Goal: Browse casually: Explore the website without a specific task or goal

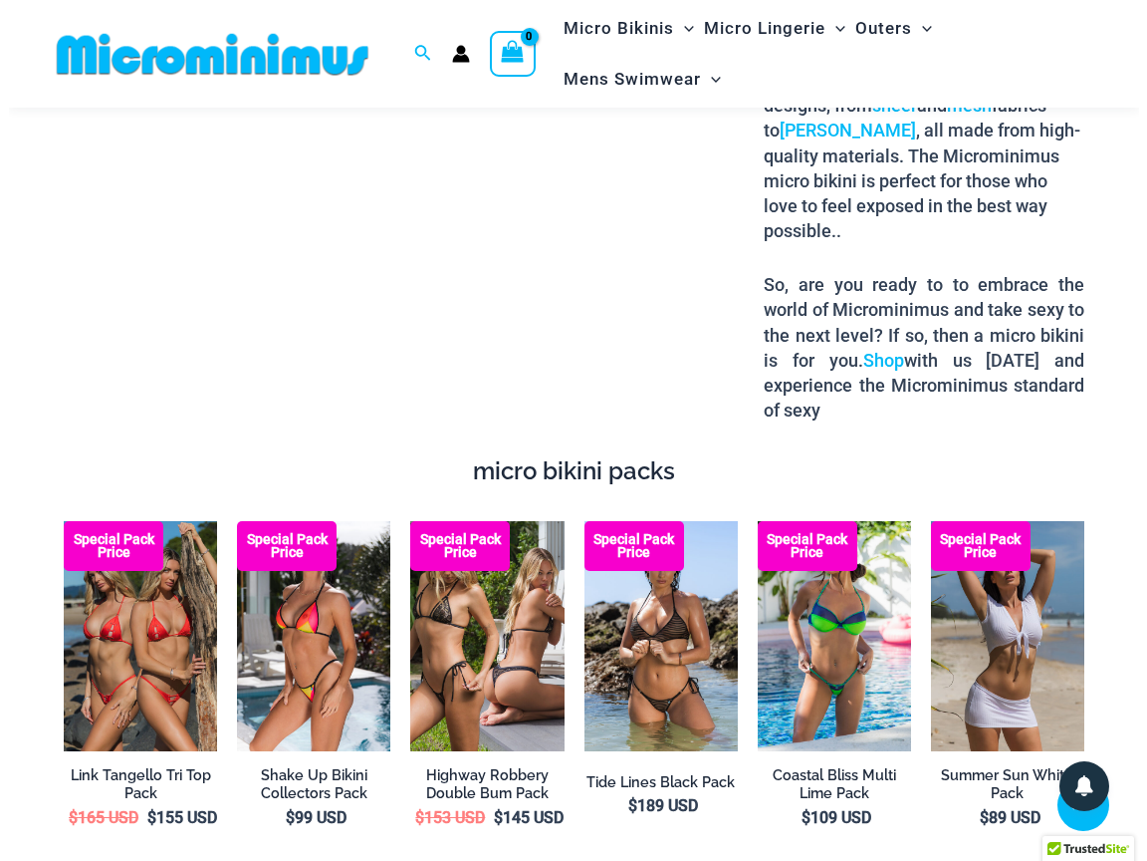
scroll to position [2735, 0]
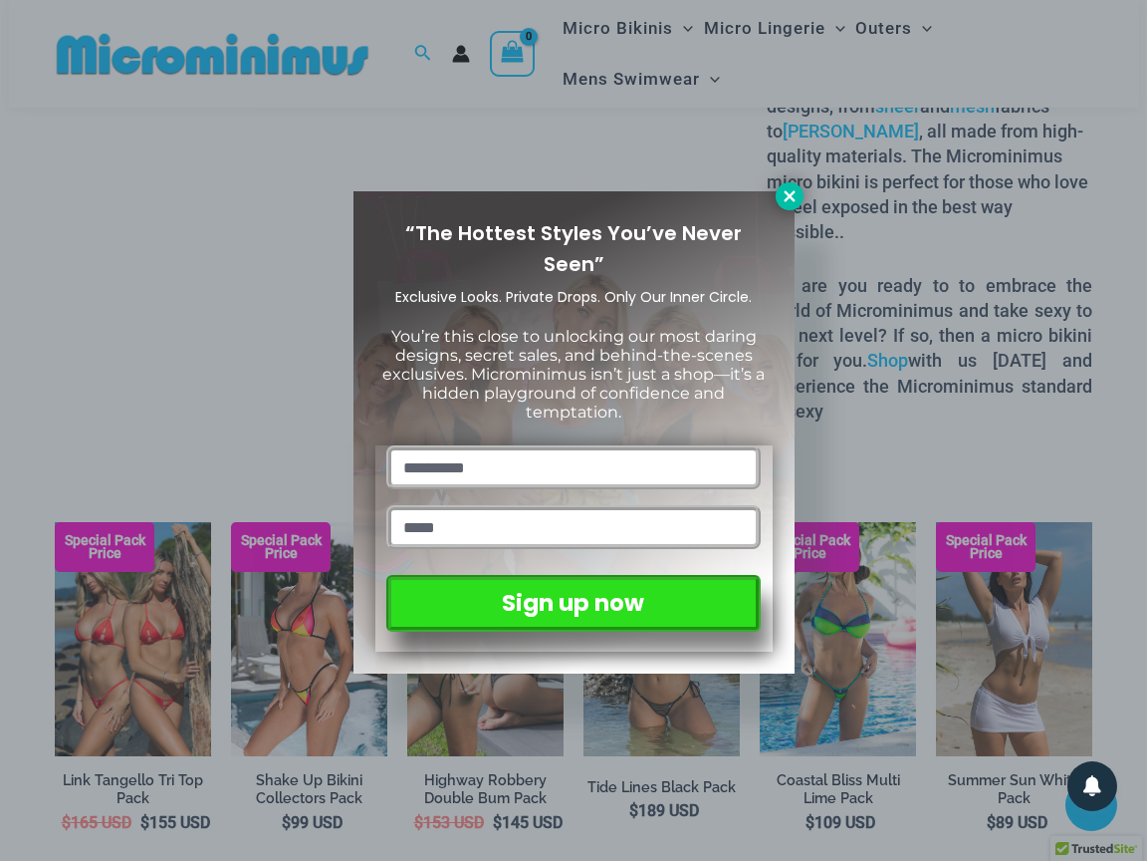
click at [789, 199] on icon at bounding box center [790, 196] width 18 height 18
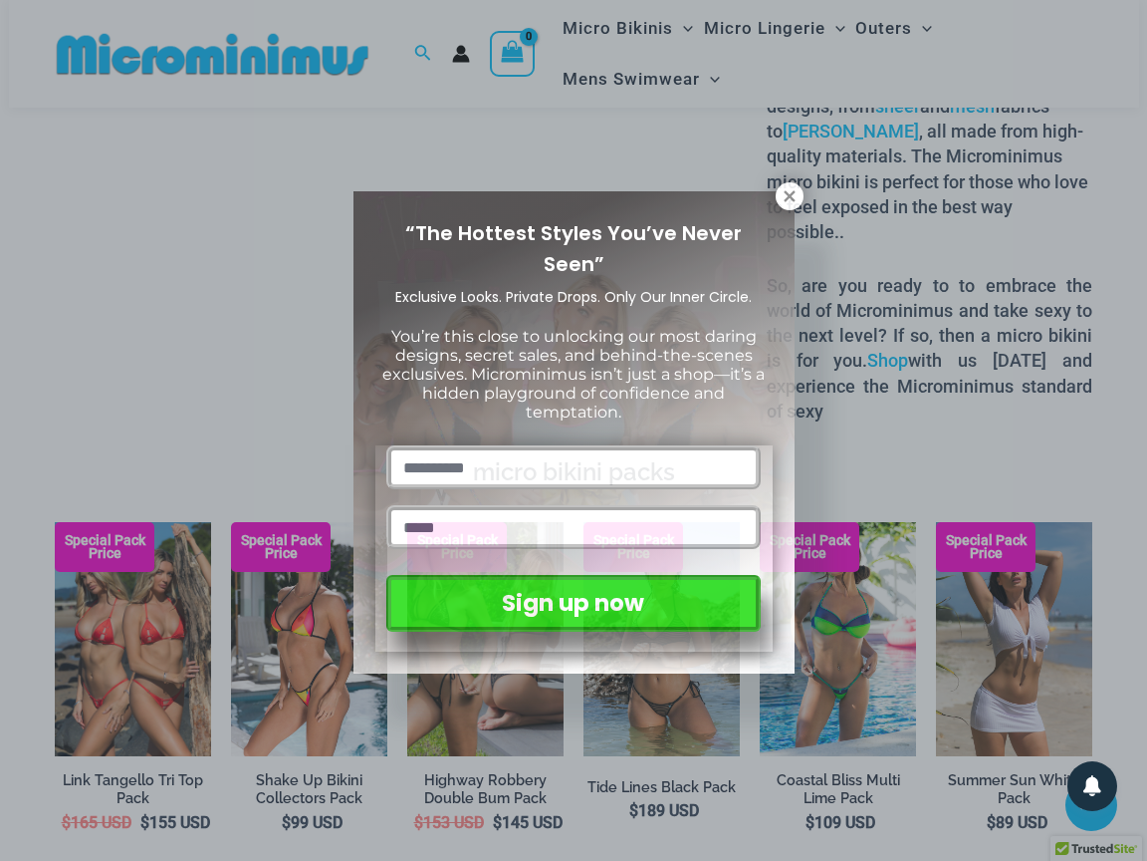
click at [787, 195] on icon at bounding box center [790, 196] width 18 height 18
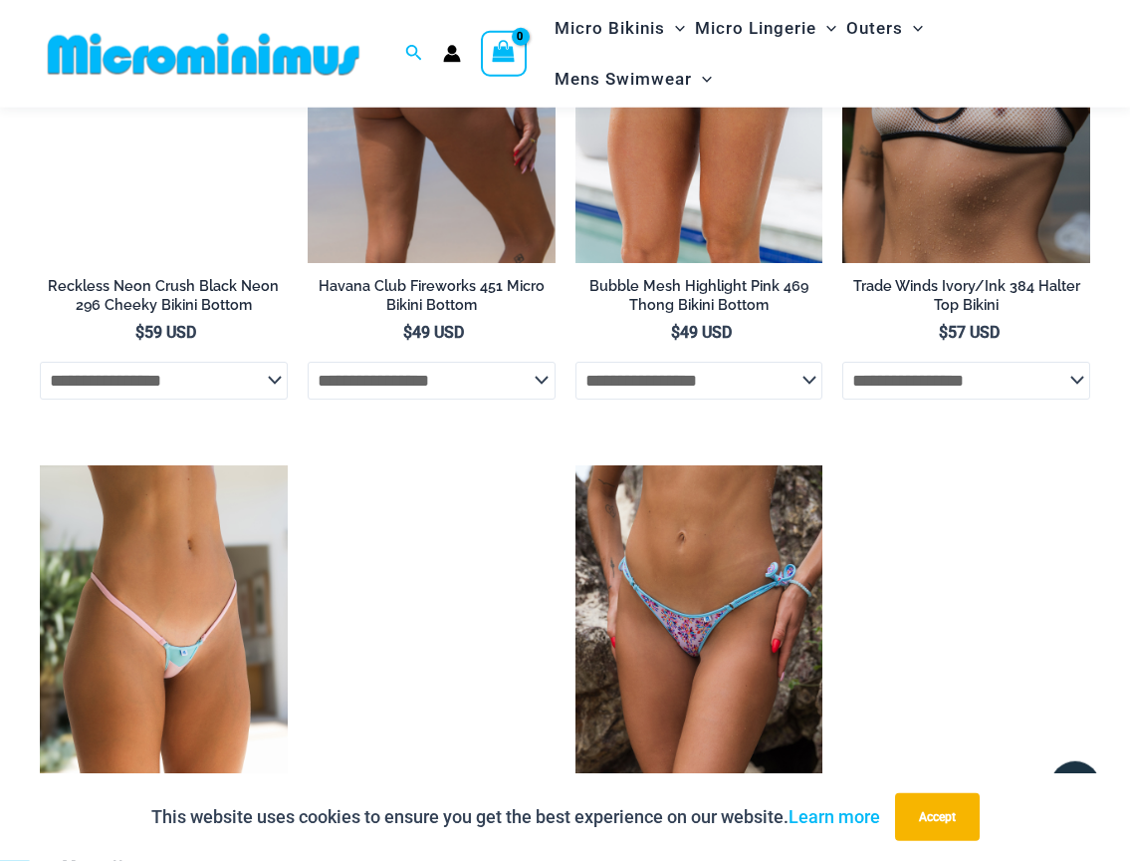
scroll to position [4958, 0]
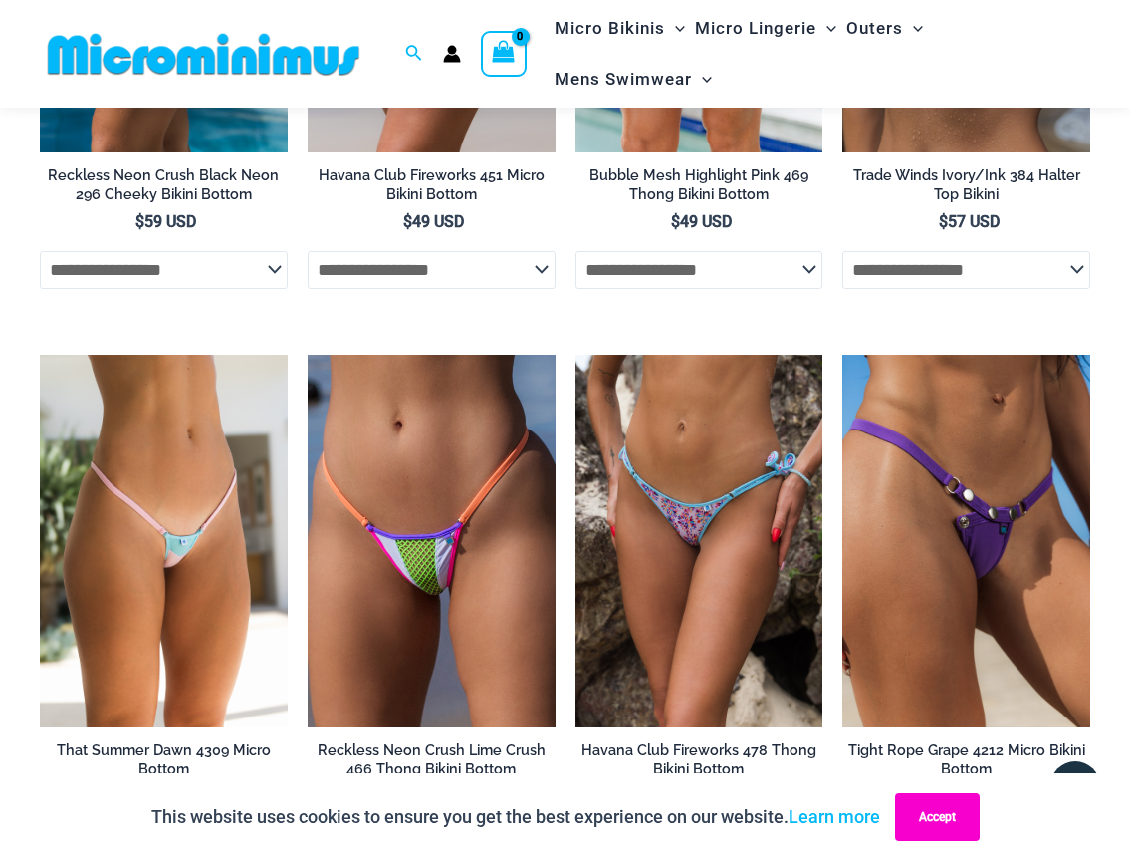
click at [953, 823] on button "Accept" at bounding box center [937, 817] width 85 height 48
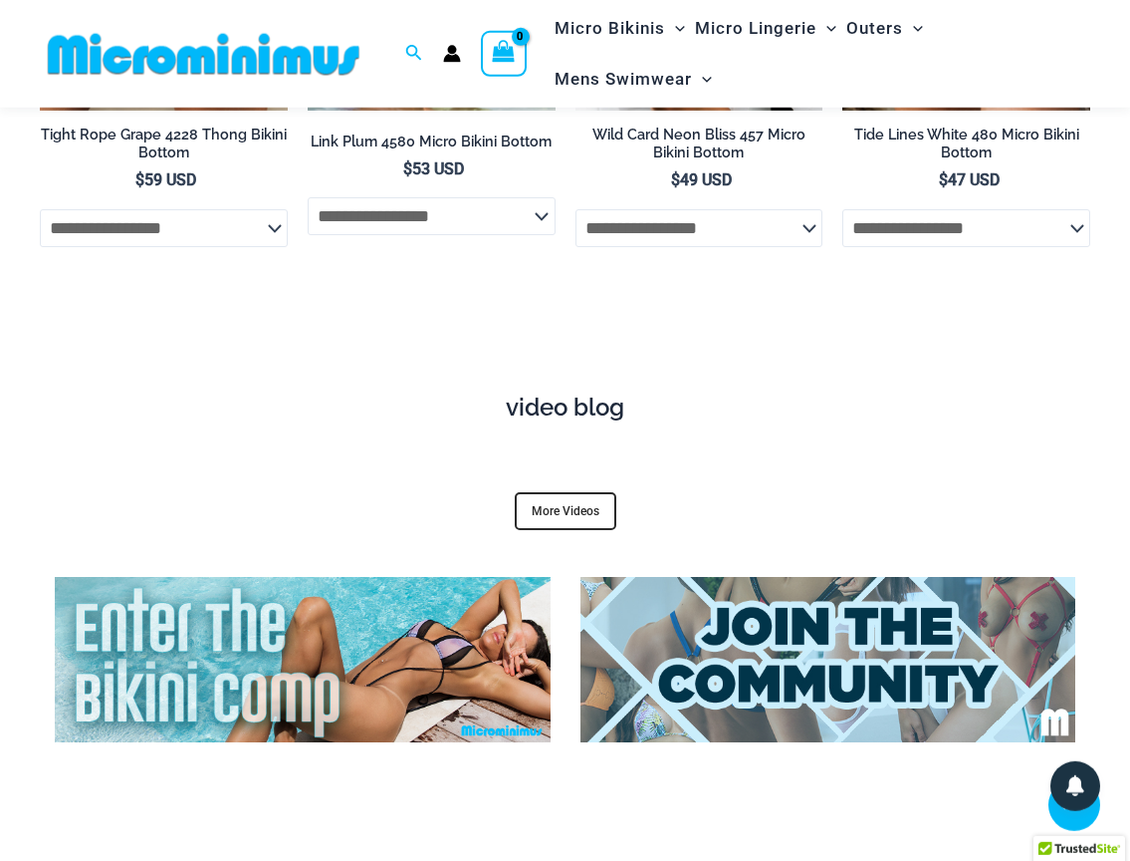
scroll to position [6177, 0]
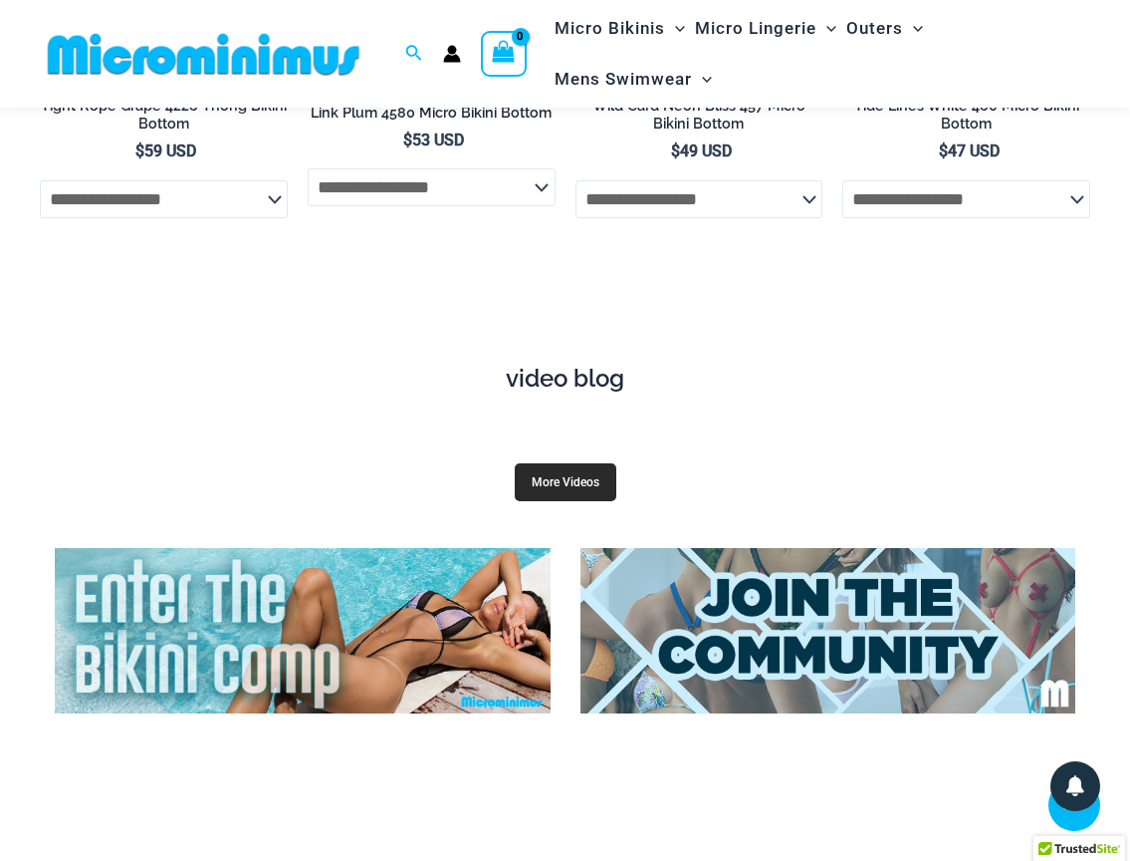
click at [555, 483] on link "More Videos" at bounding box center [566, 482] width 102 height 38
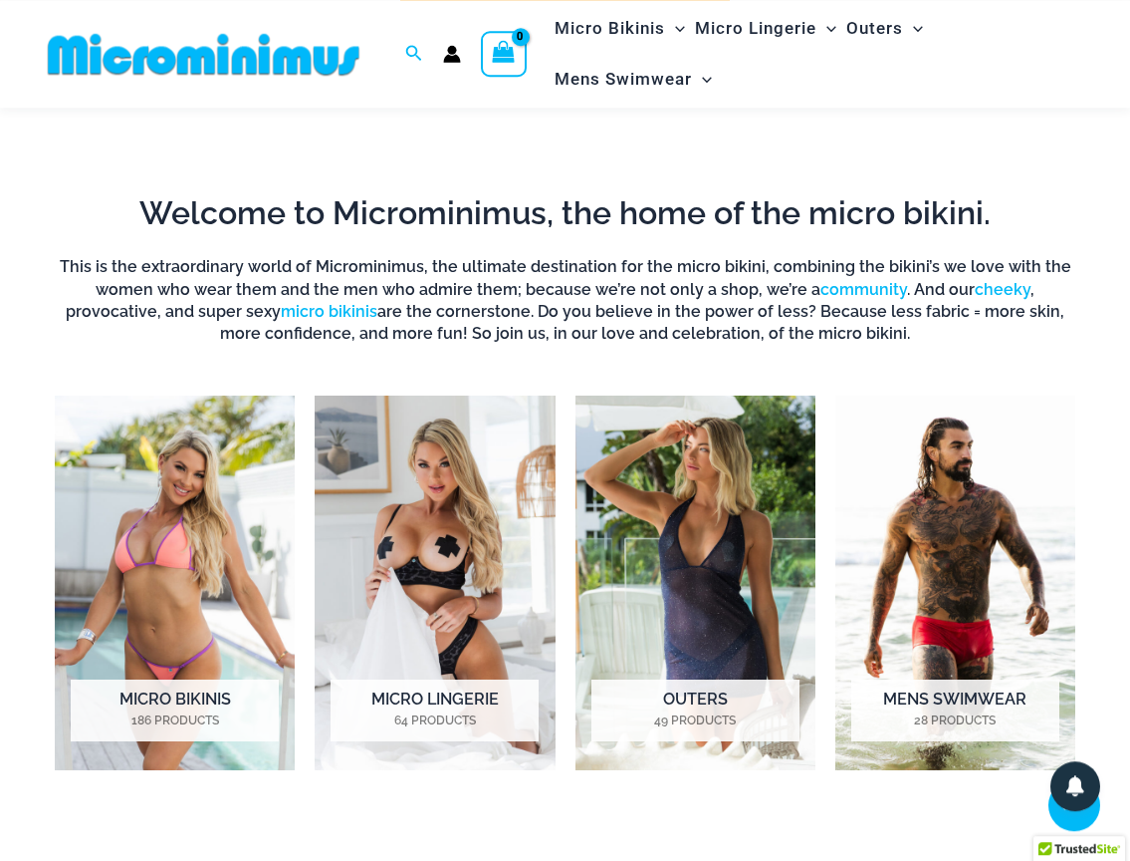
scroll to position [1043, 0]
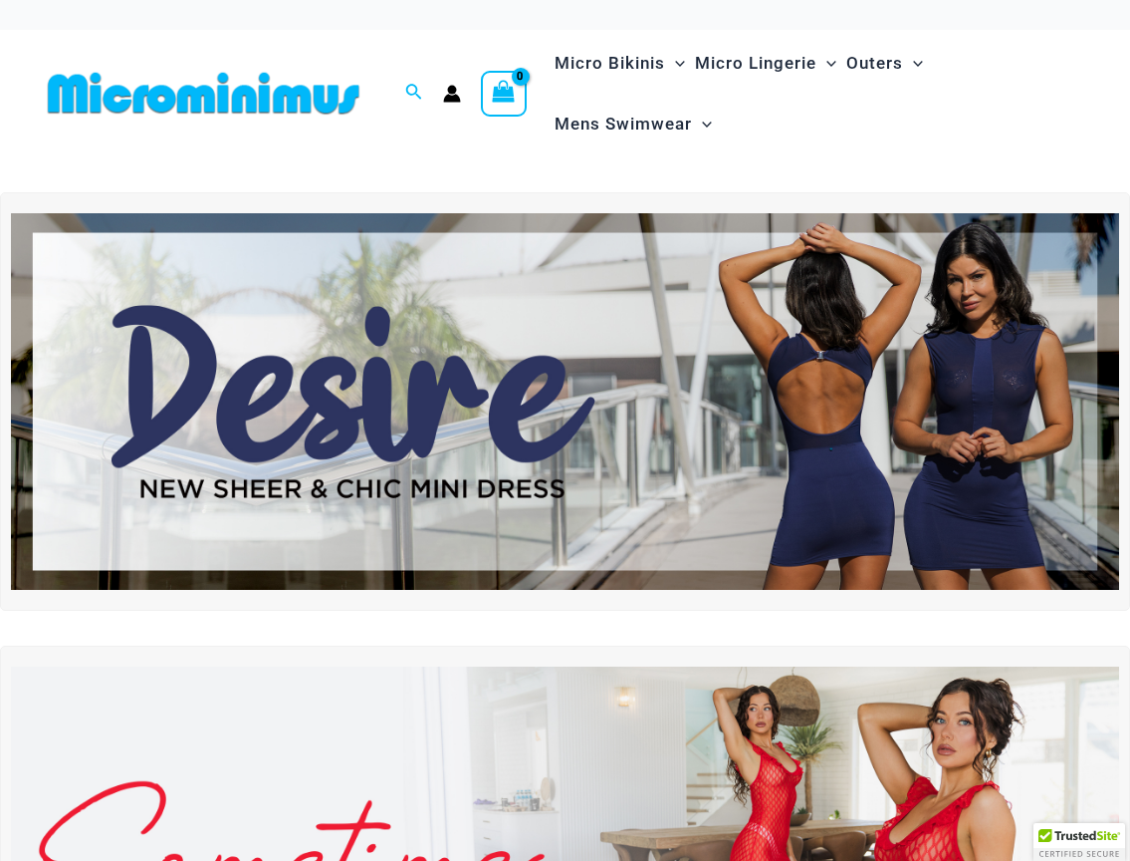
click at [10, 128] on div "Search for: Search Search No products in the cart. No products in the cart. Con…" at bounding box center [565, 93] width 1130 height 127
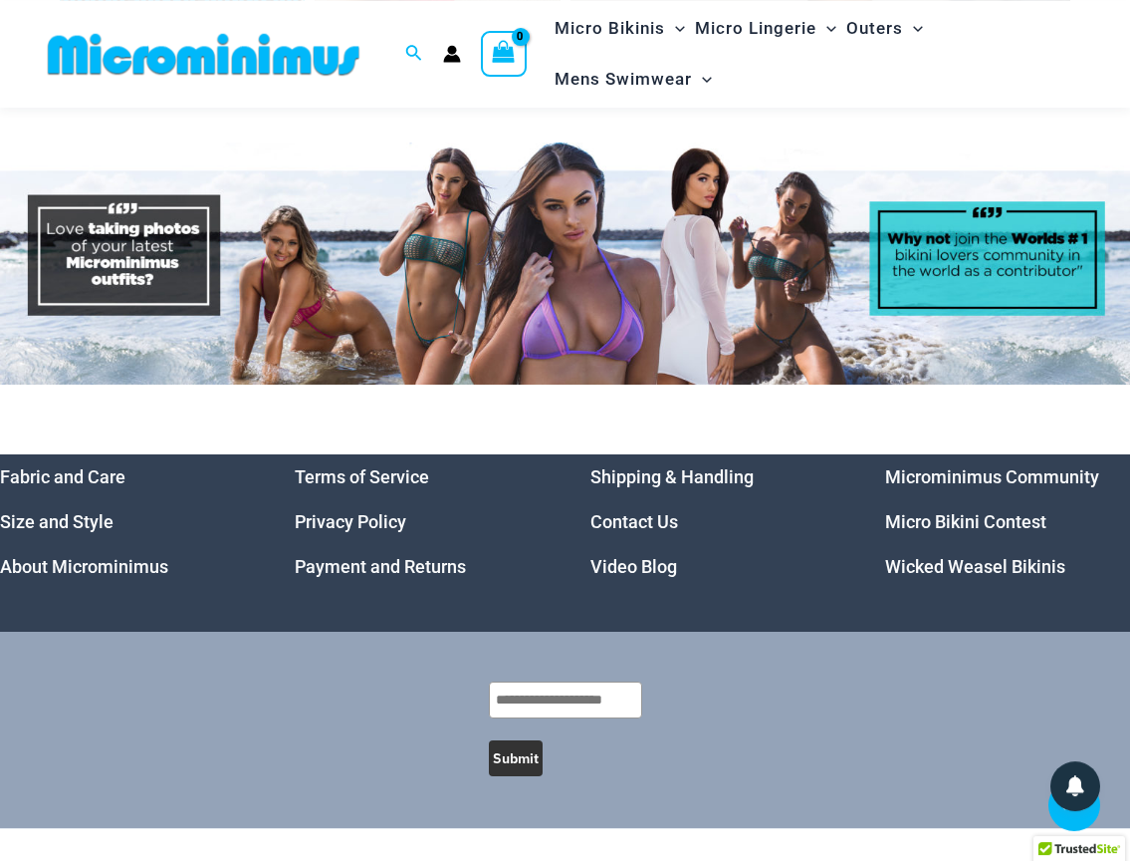
scroll to position [7902, 0]
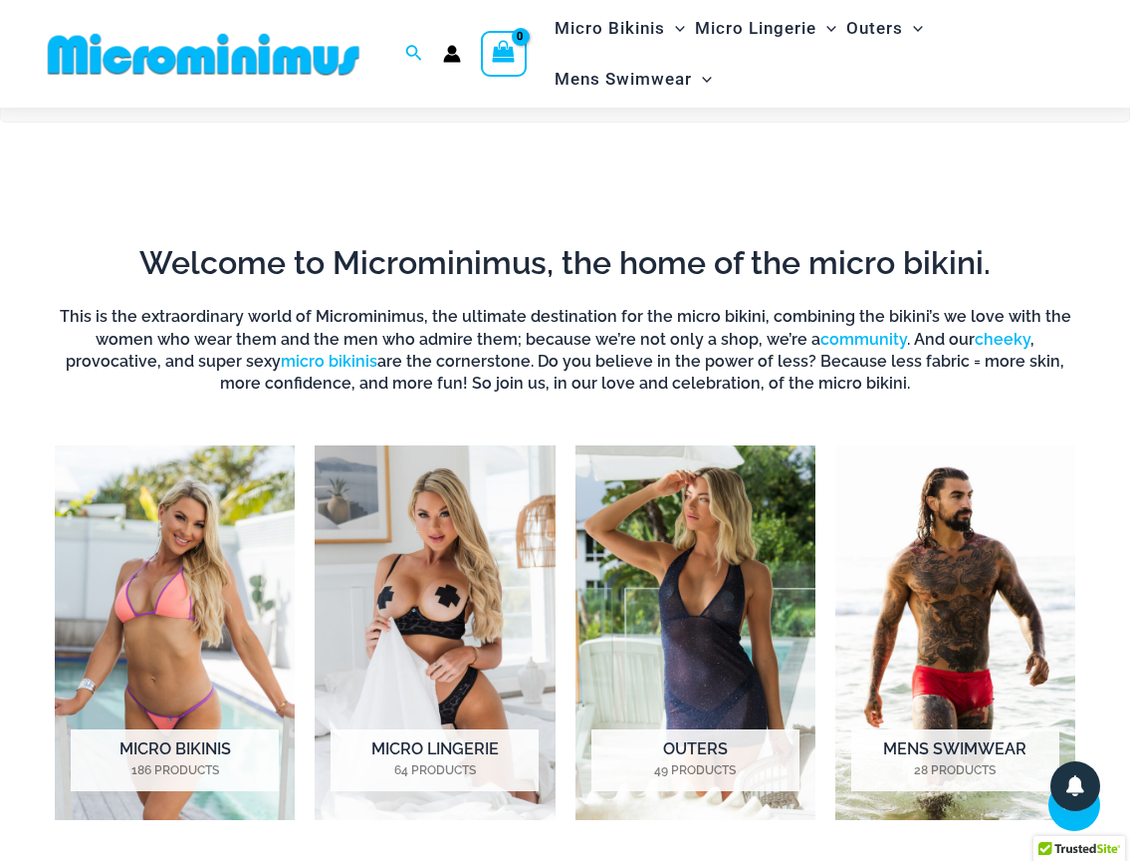
scroll to position [996, 0]
